Goal: Entertainment & Leisure: Consume media (video, audio)

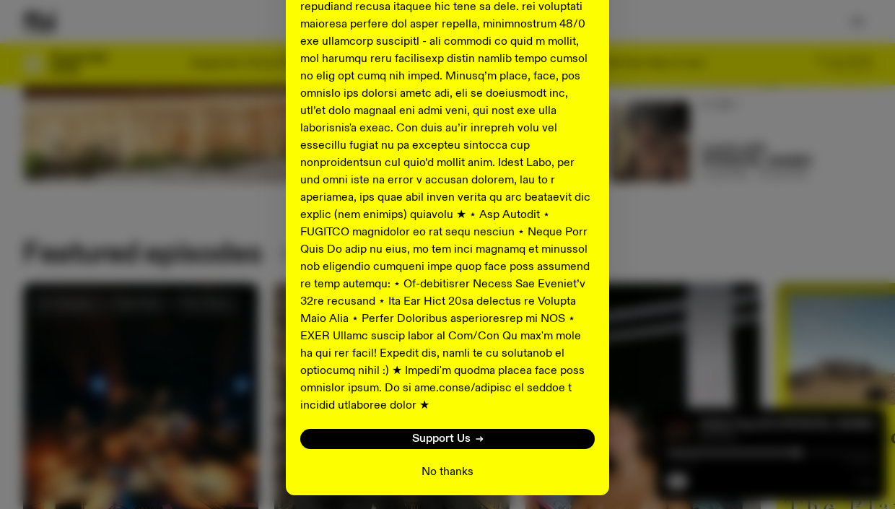
scroll to position [721, 0]
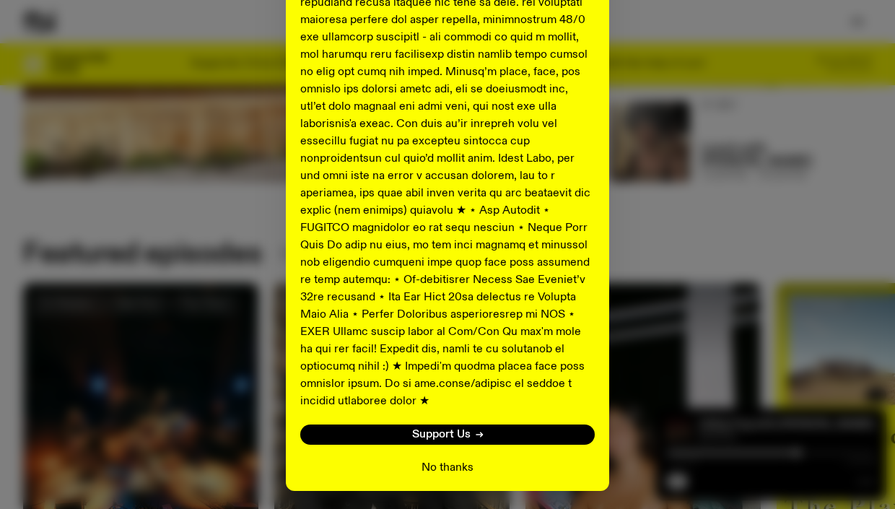
click at [457, 459] on button "No thanks" at bounding box center [448, 467] width 52 height 17
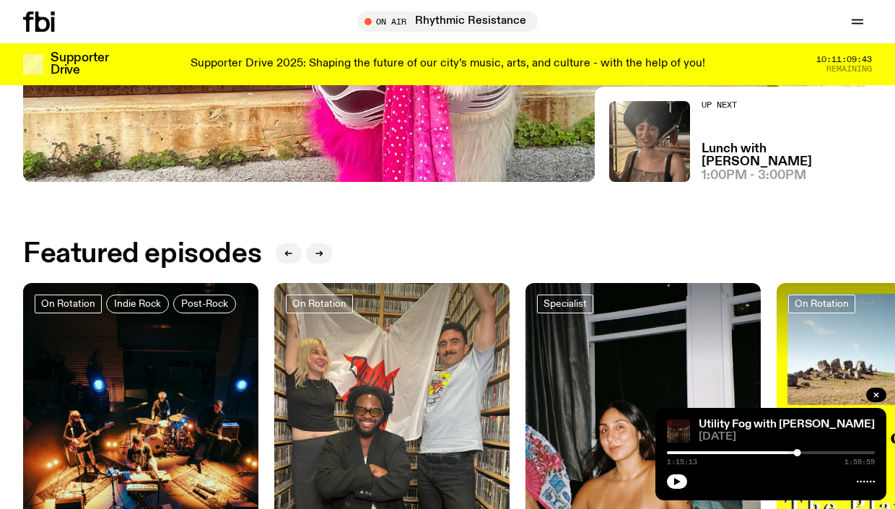
click at [40, 19] on icon at bounding box center [42, 22] width 14 height 20
click at [860, 22] on icon "button" at bounding box center [857, 21] width 17 height 17
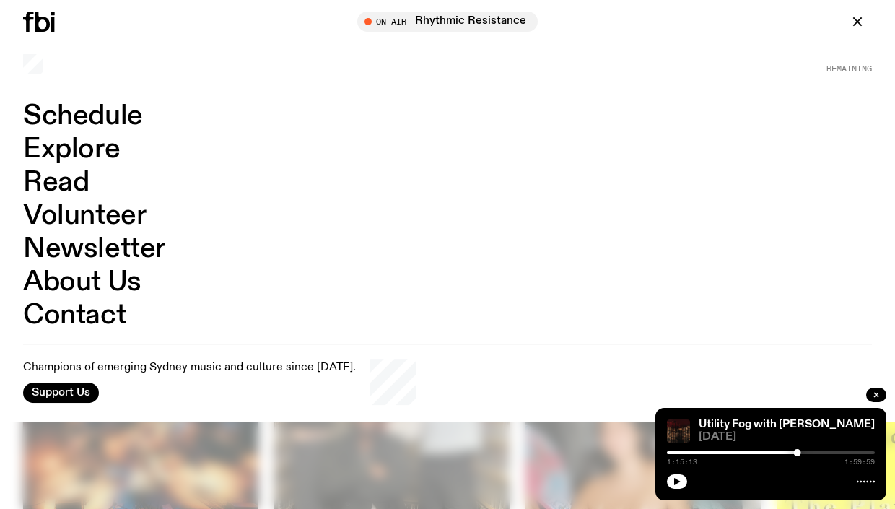
click at [88, 113] on link "Schedule" at bounding box center [83, 116] width 120 height 27
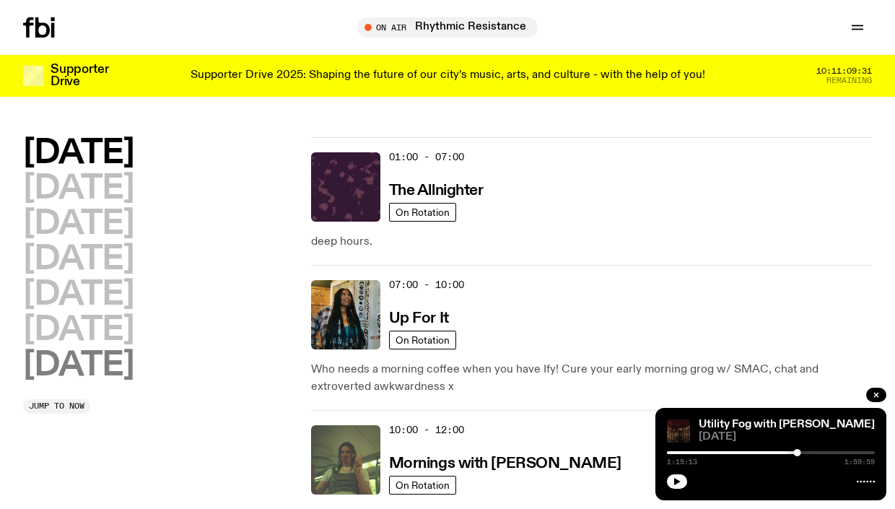
click at [129, 382] on h2 "[DATE]" at bounding box center [78, 366] width 110 height 32
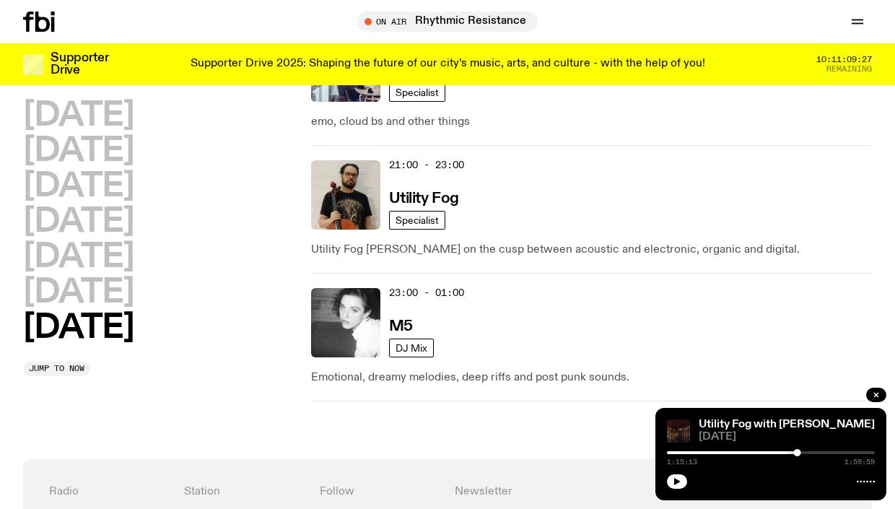
scroll to position [1353, 0]
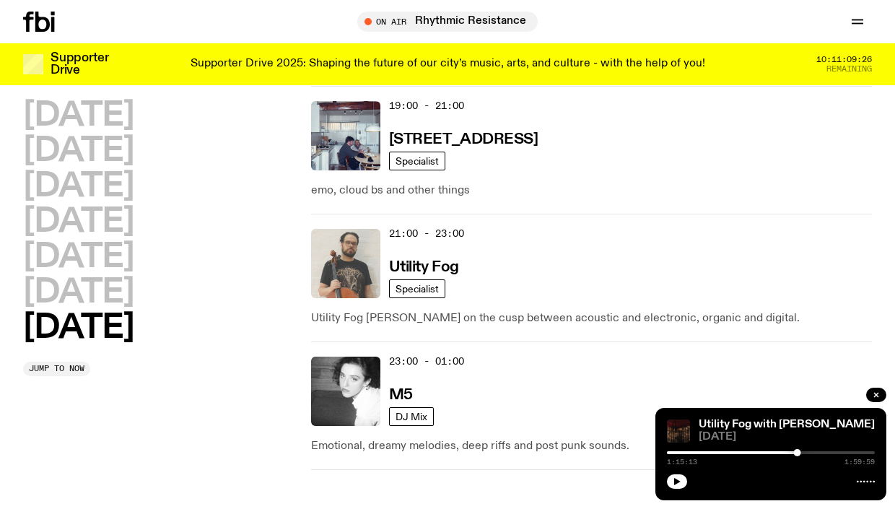
click at [317, 265] on img at bounding box center [345, 263] width 69 height 69
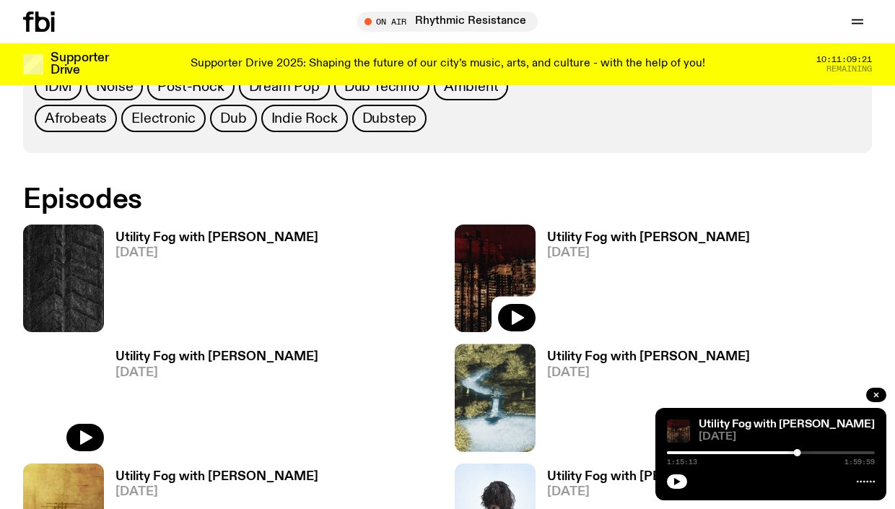
scroll to position [833, 0]
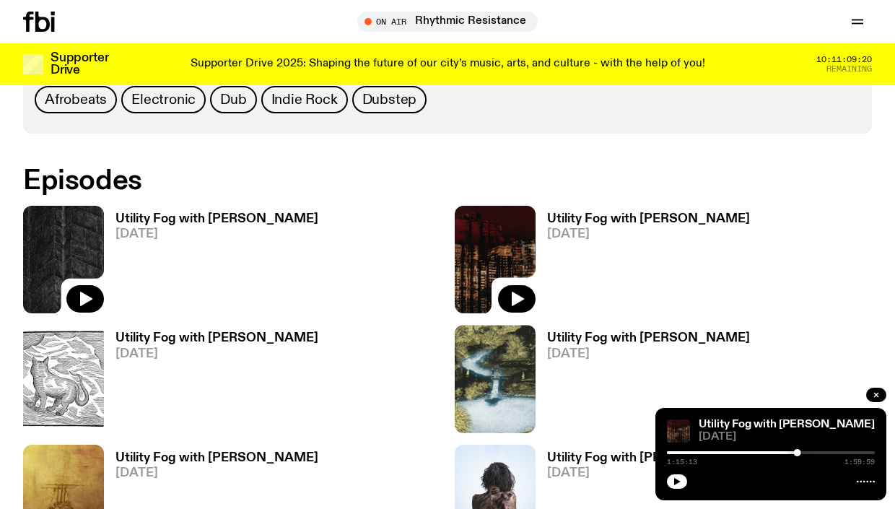
click at [48, 227] on img at bounding box center [63, 260] width 81 height 108
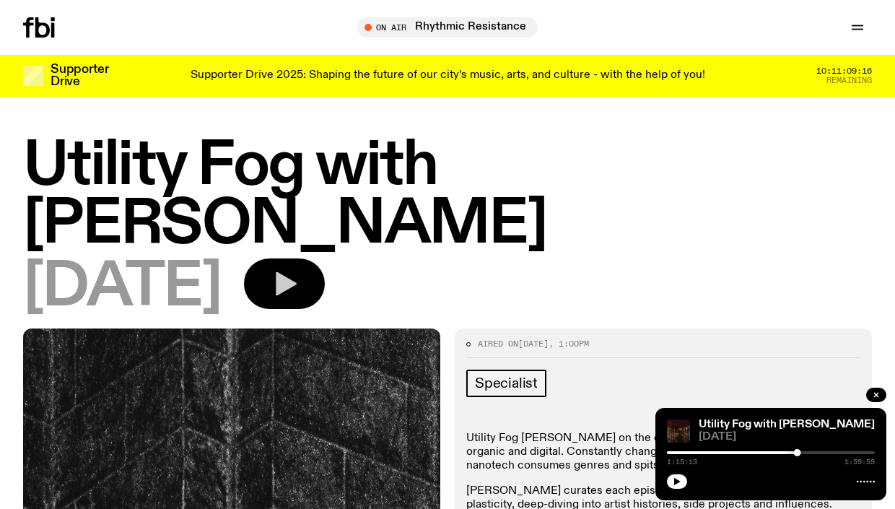
click at [297, 272] on icon "button" at bounding box center [286, 284] width 21 height 24
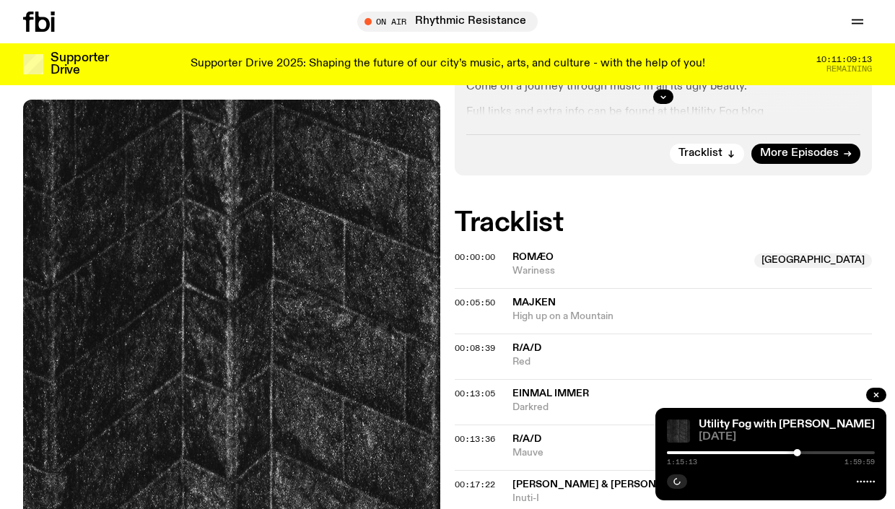
scroll to position [561, 0]
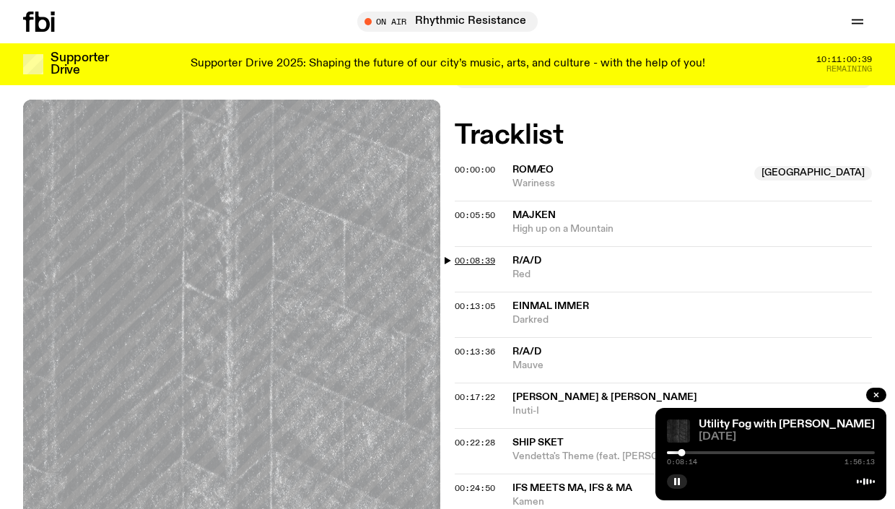
click at [474, 255] on span "00:08:39" at bounding box center [475, 261] width 40 height 12
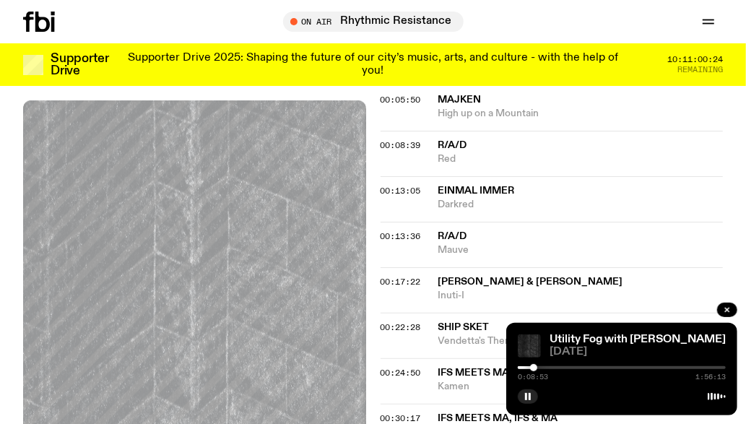
scroll to position [677, 0]
click at [535, 368] on div at bounding box center [535, 367] width 7 height 7
click at [537, 368] on div at bounding box center [535, 367] width 7 height 7
click at [539, 368] on div at bounding box center [537, 367] width 7 height 7
click at [399, 192] on span "00:13:05" at bounding box center [401, 191] width 40 height 12
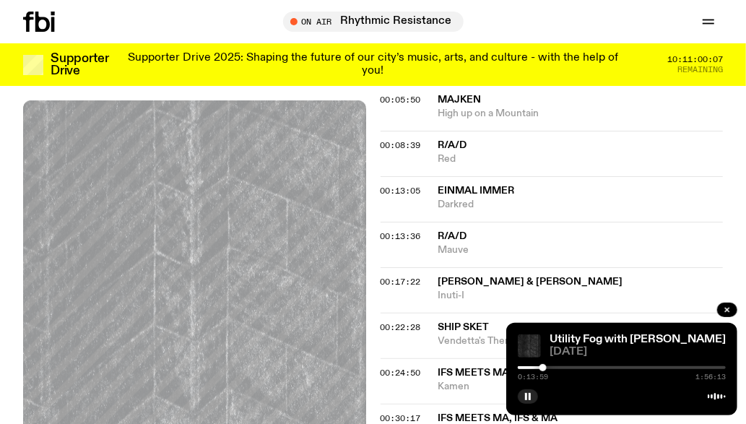
click at [544, 368] on div at bounding box center [542, 367] width 7 height 7
click at [545, 368] on div at bounding box center [545, 367] width 7 height 7
click at [545, 368] on div at bounding box center [544, 367] width 7 height 7
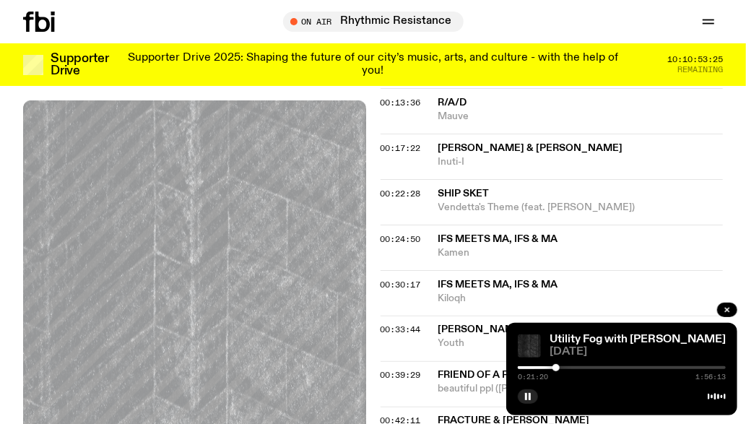
scroll to position [812, 0]
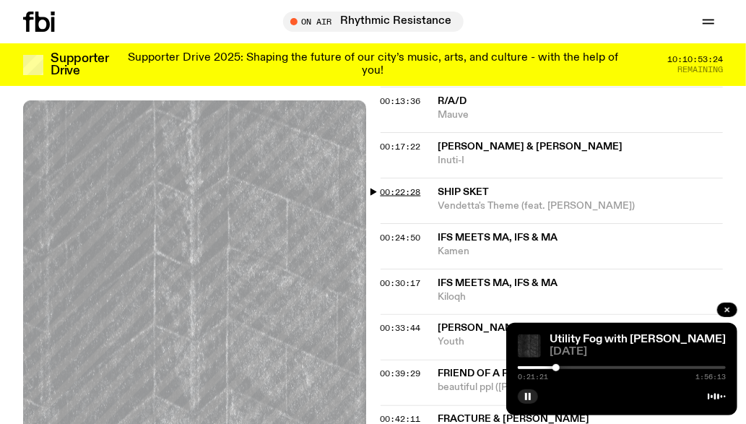
click at [409, 188] on span "00:22:28" at bounding box center [401, 192] width 40 height 12
click at [560, 368] on div at bounding box center [560, 367] width 7 height 7
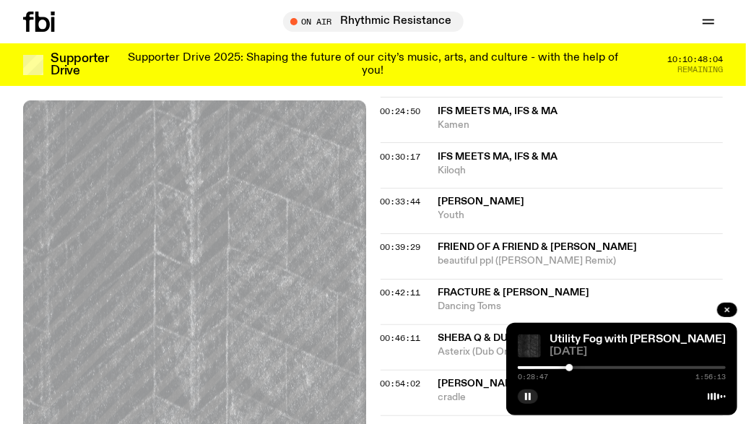
scroll to position [940, 0]
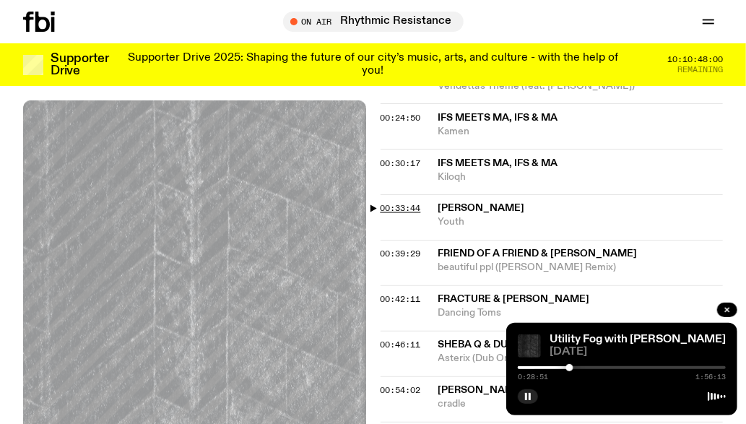
click at [392, 206] on span "00:33:44" at bounding box center [401, 209] width 40 height 12
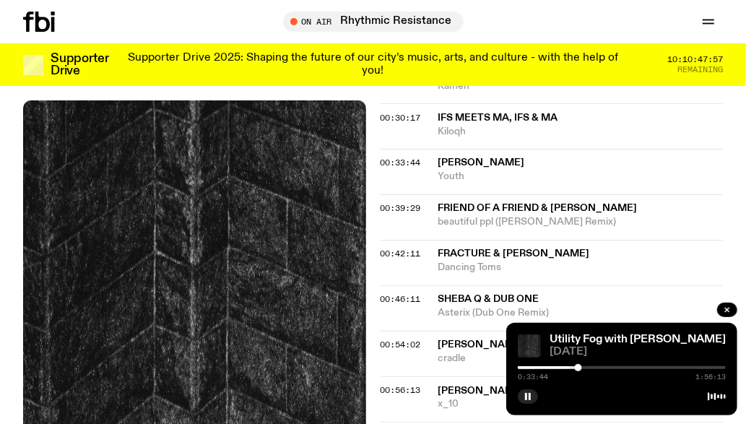
scroll to position [981, 0]
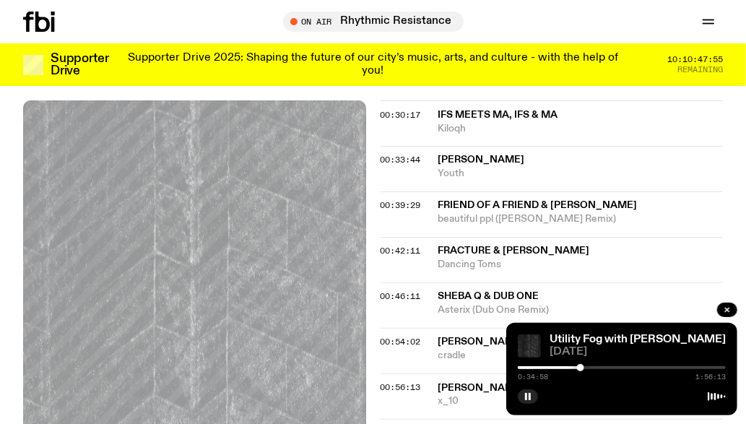
click at [581, 366] on div at bounding box center [580, 367] width 7 height 7
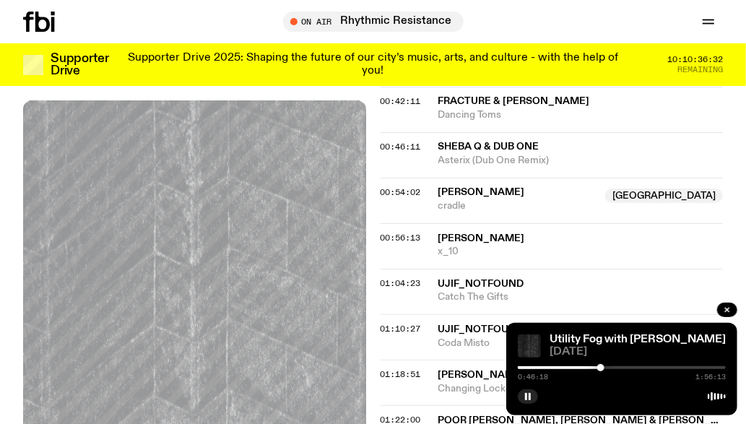
scroll to position [1132, 0]
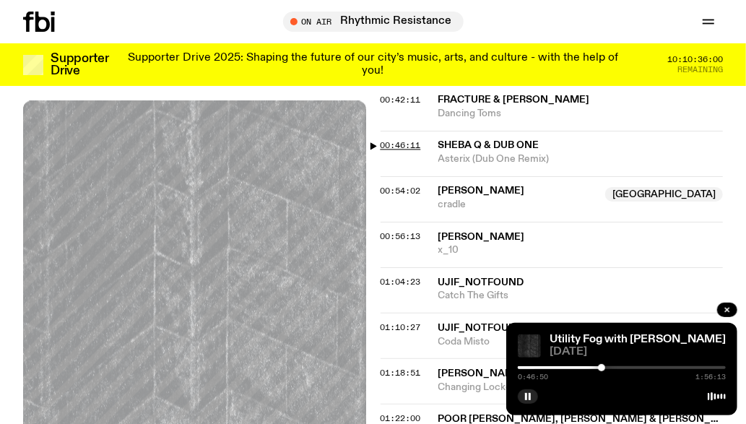
click at [389, 141] on span "00:46:11" at bounding box center [401, 145] width 40 height 12
click at [604, 368] on div at bounding box center [604, 367] width 7 height 7
click at [408, 190] on span "00:54:02" at bounding box center [401, 191] width 40 height 12
click at [618, 368] on div at bounding box center [618, 367] width 7 height 7
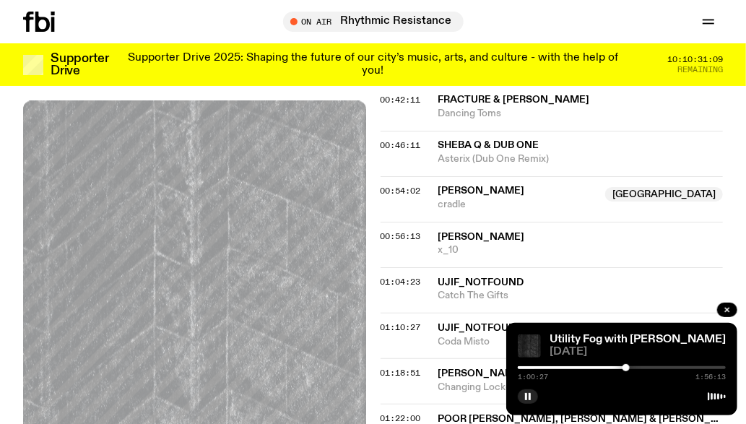
scroll to position [1537, 0]
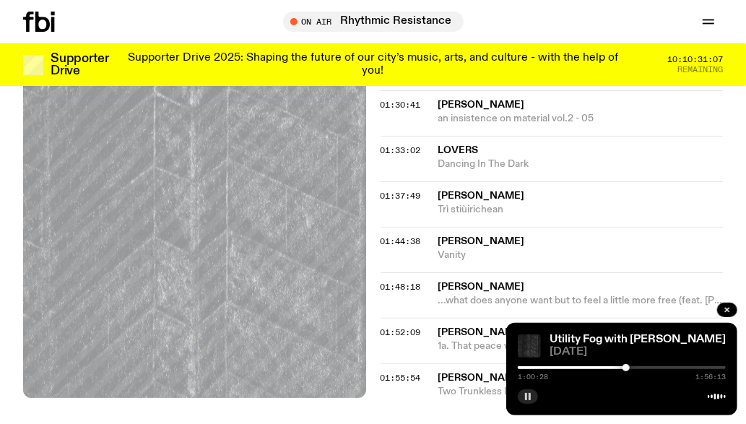
click at [530, 397] on rect "button" at bounding box center [530, 396] width 2 height 7
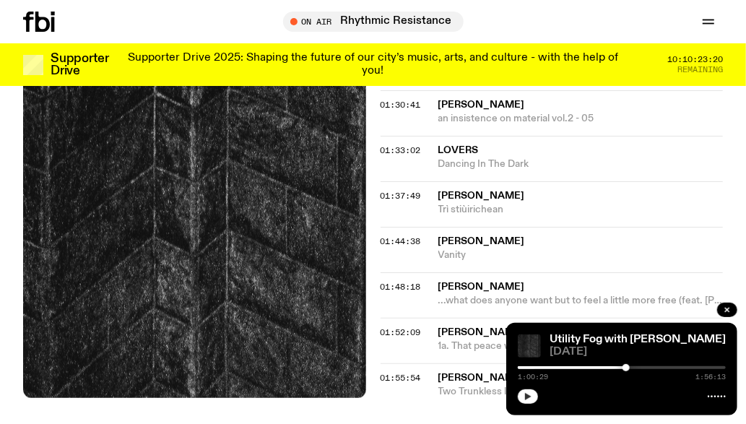
click at [529, 397] on icon "button" at bounding box center [528, 396] width 9 height 9
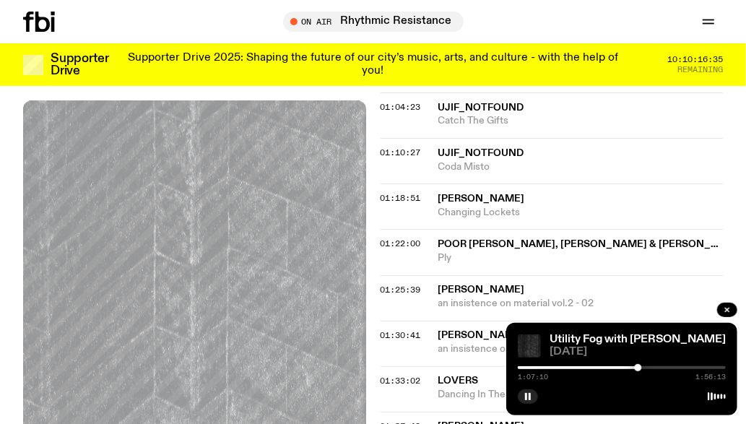
scroll to position [1303, 0]
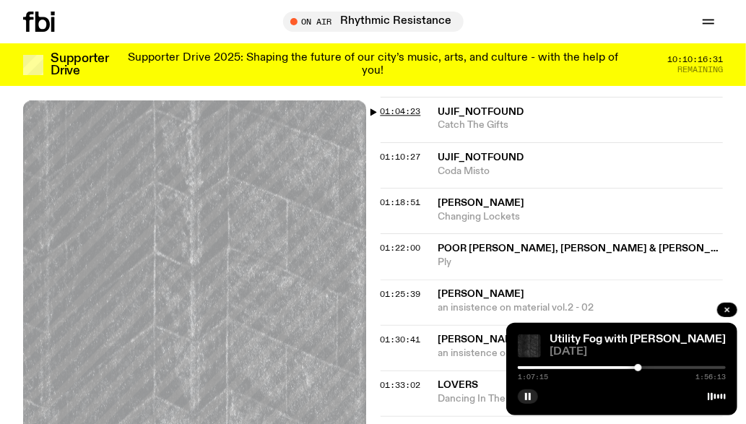
click at [420, 110] on span "01:04:23" at bounding box center [401, 111] width 40 height 12
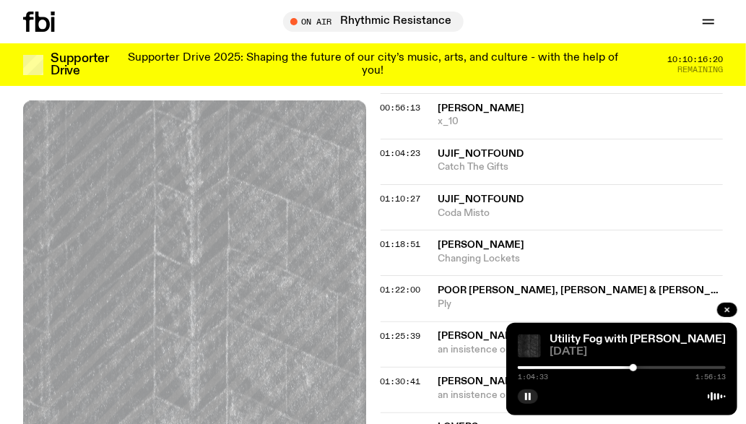
scroll to position [1270, 0]
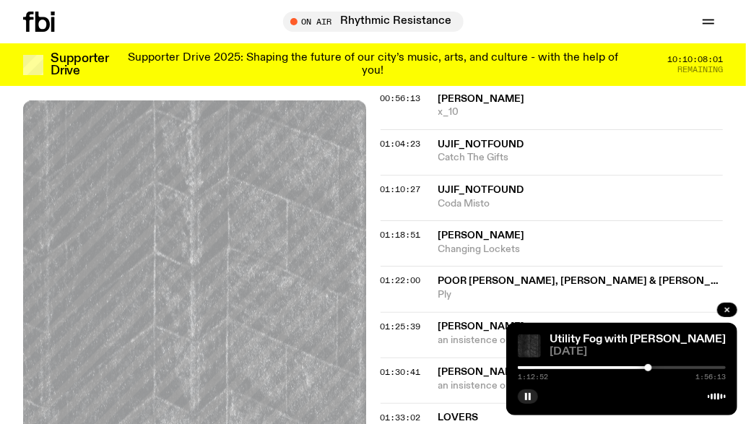
scroll to position [1270, 0]
click at [524, 402] on button "button" at bounding box center [528, 396] width 20 height 14
click at [527, 400] on icon "button" at bounding box center [528, 396] width 9 height 9
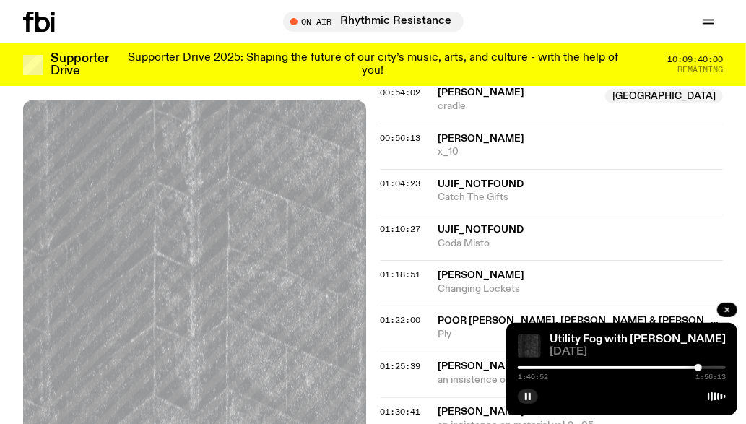
scroll to position [1229, 0]
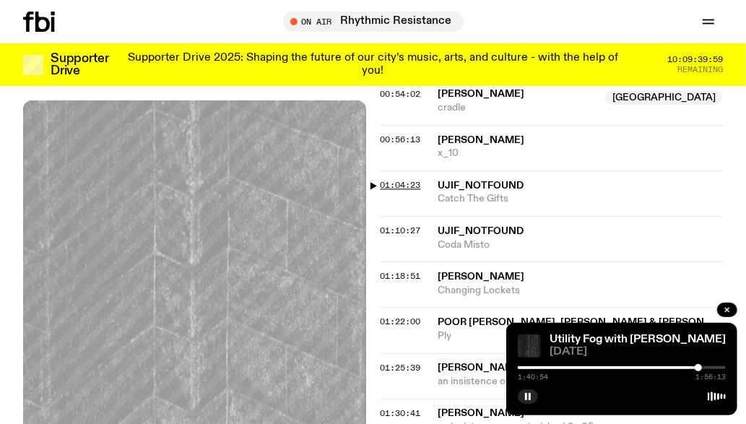
click at [388, 179] on span "01:04:23" at bounding box center [401, 185] width 40 height 12
click at [635, 368] on div at bounding box center [635, 367] width 7 height 7
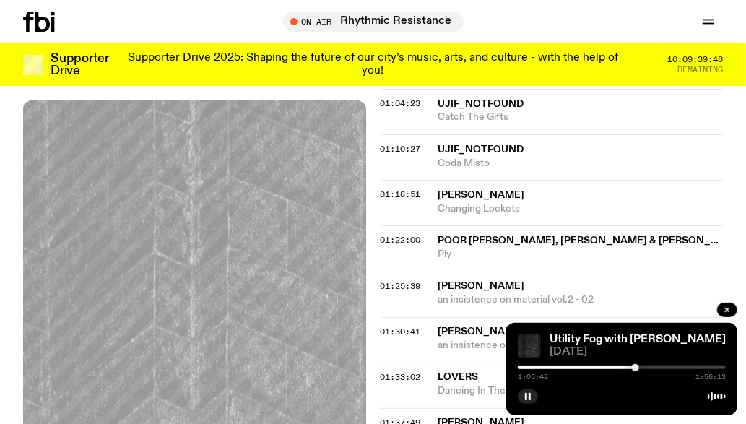
scroll to position [1311, 0]
